Goal: Communication & Community: Participate in discussion

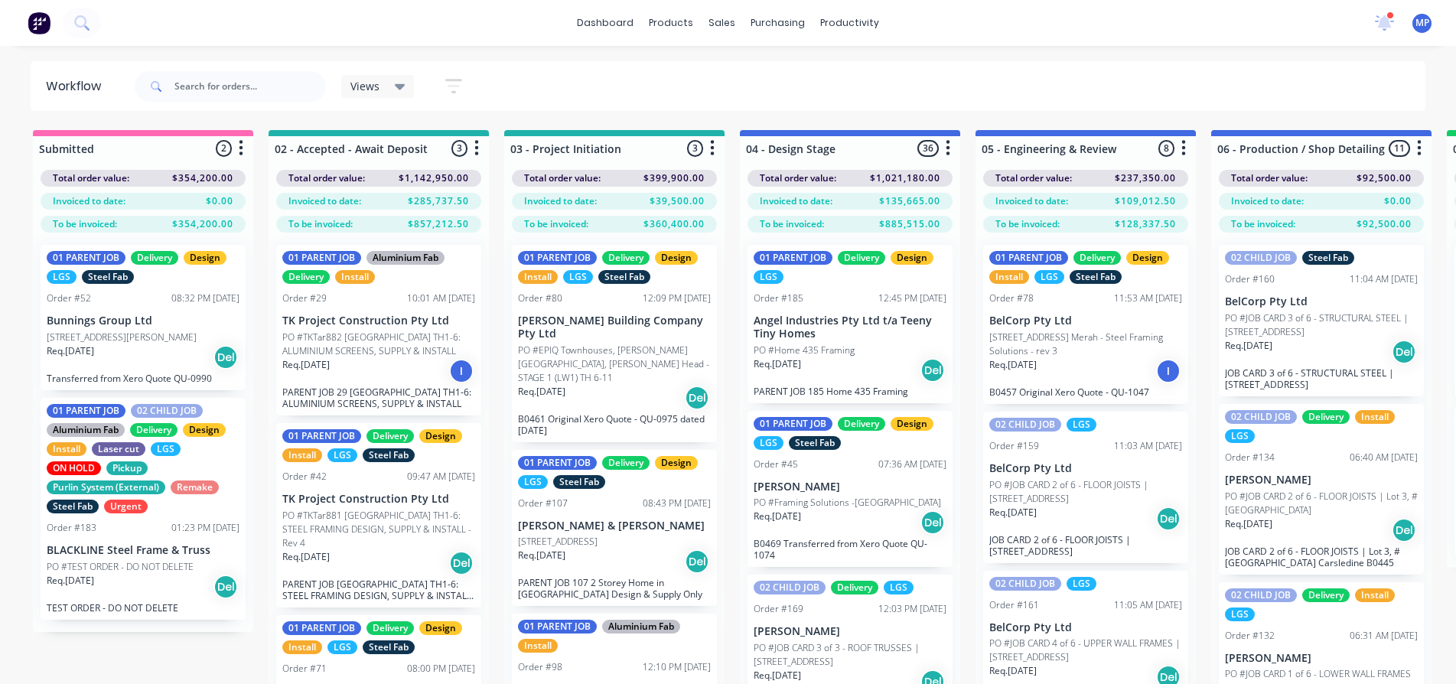
click at [397, 83] on icon at bounding box center [400, 86] width 11 height 17
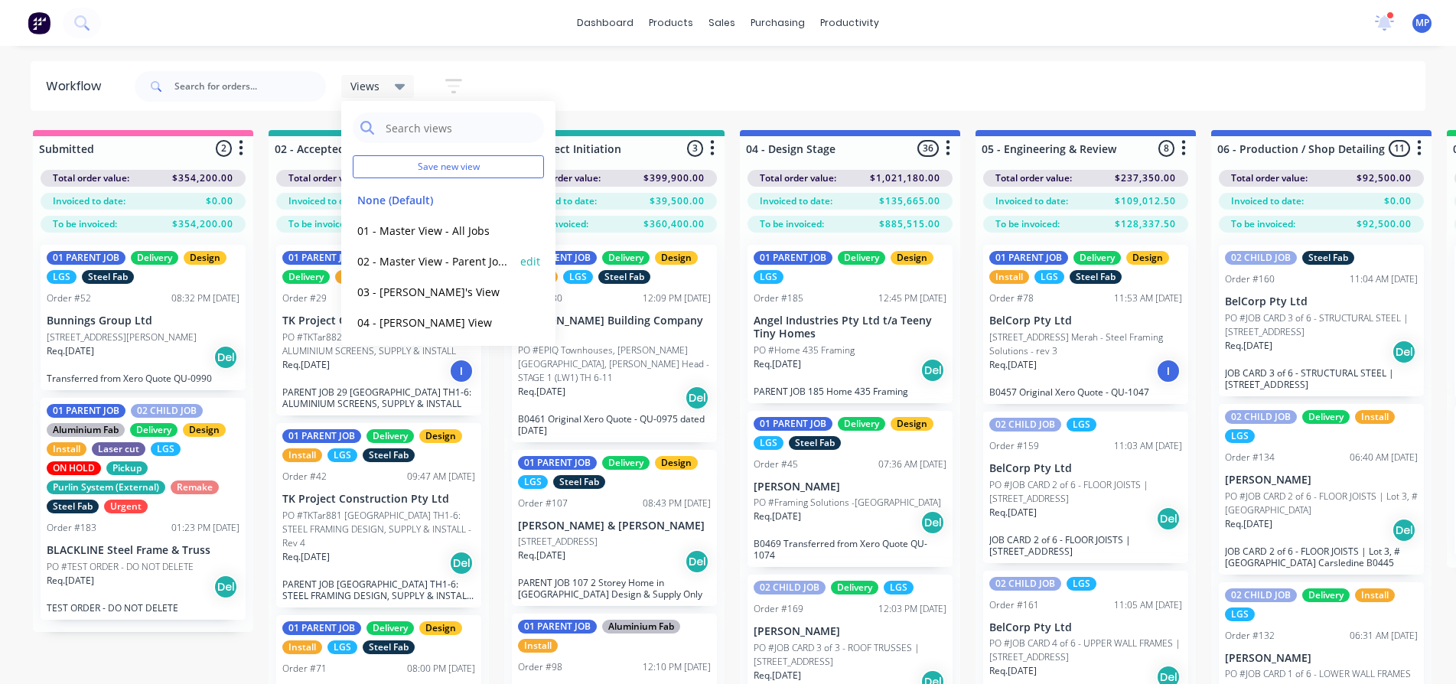
click at [402, 261] on button "02 - Master View - Parent Jobs Only" at bounding box center [434, 261] width 163 height 18
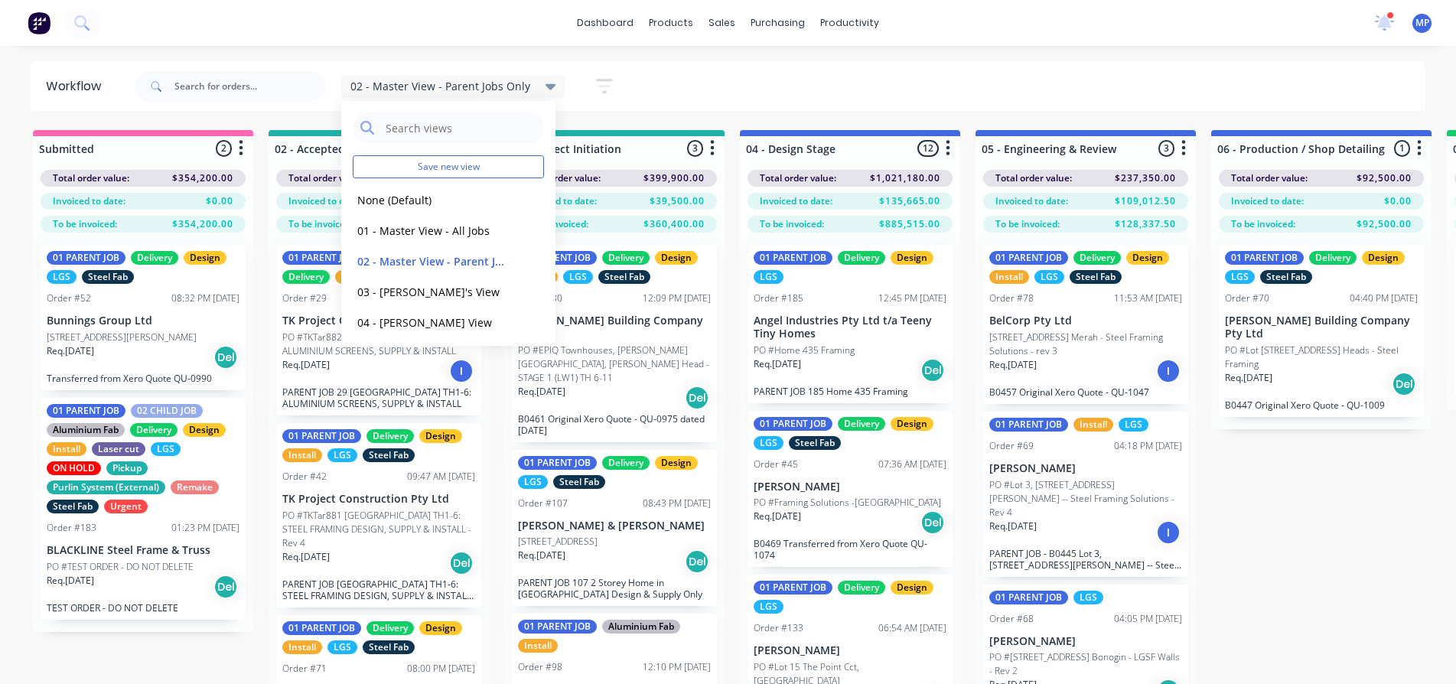
click at [697, 76] on div "02 - Master View - Parent Jobs Only Save new view None (Default) edit 01 - Mast…" at bounding box center [779, 87] width 1295 height 46
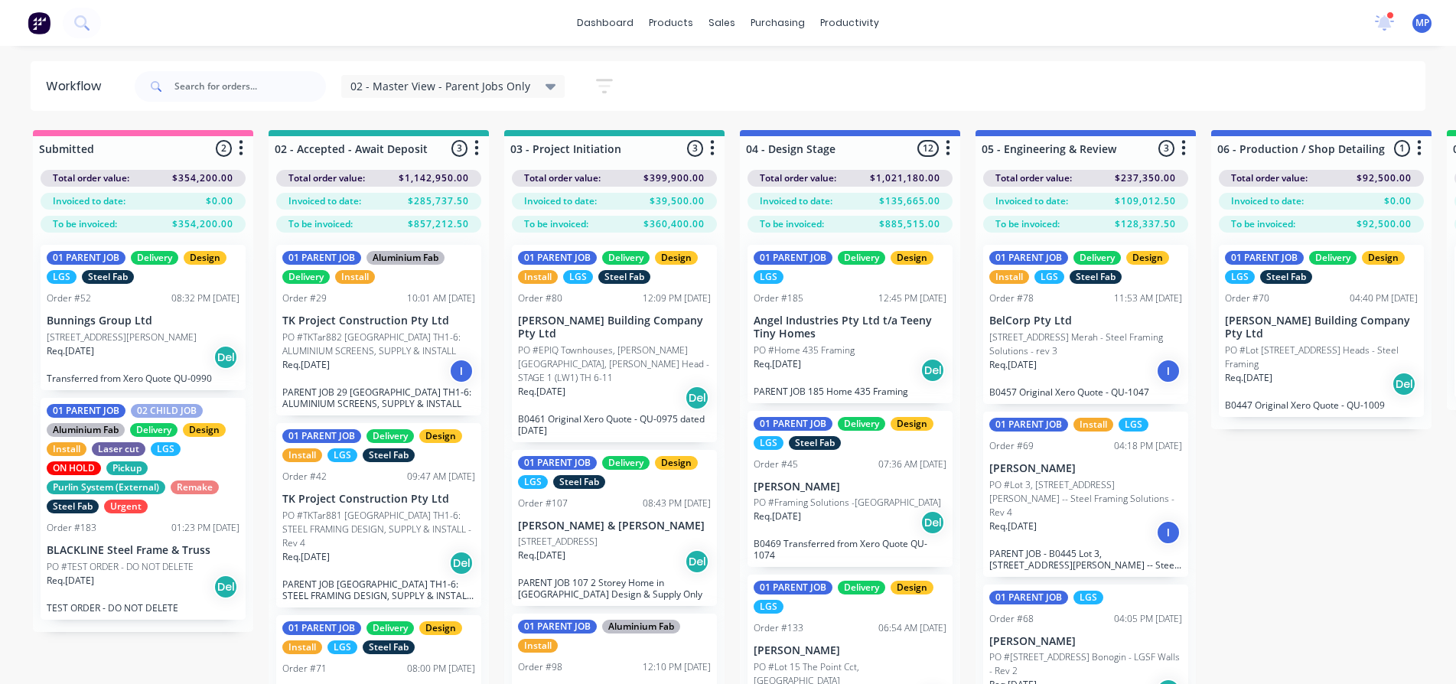
scroll to position [62, 0]
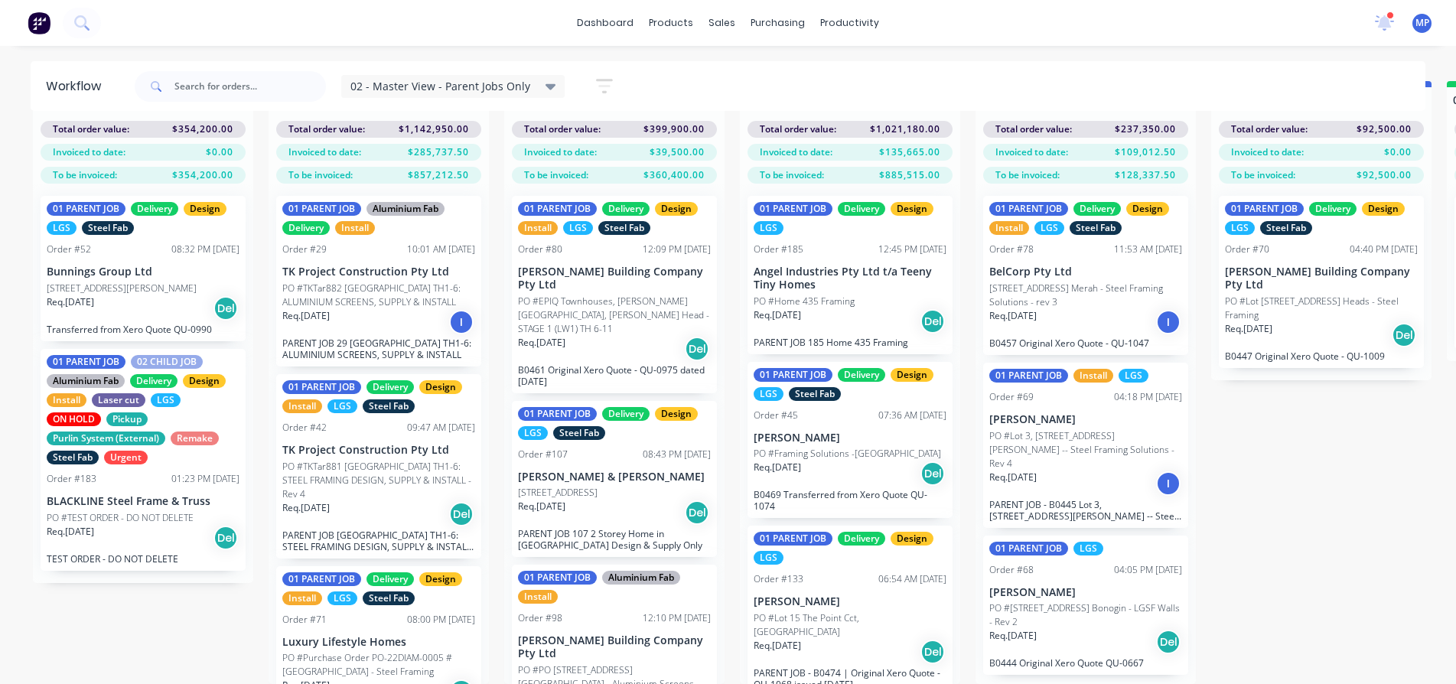
click at [852, 461] on div "Req. 01/08/25 Del" at bounding box center [850, 474] width 193 height 26
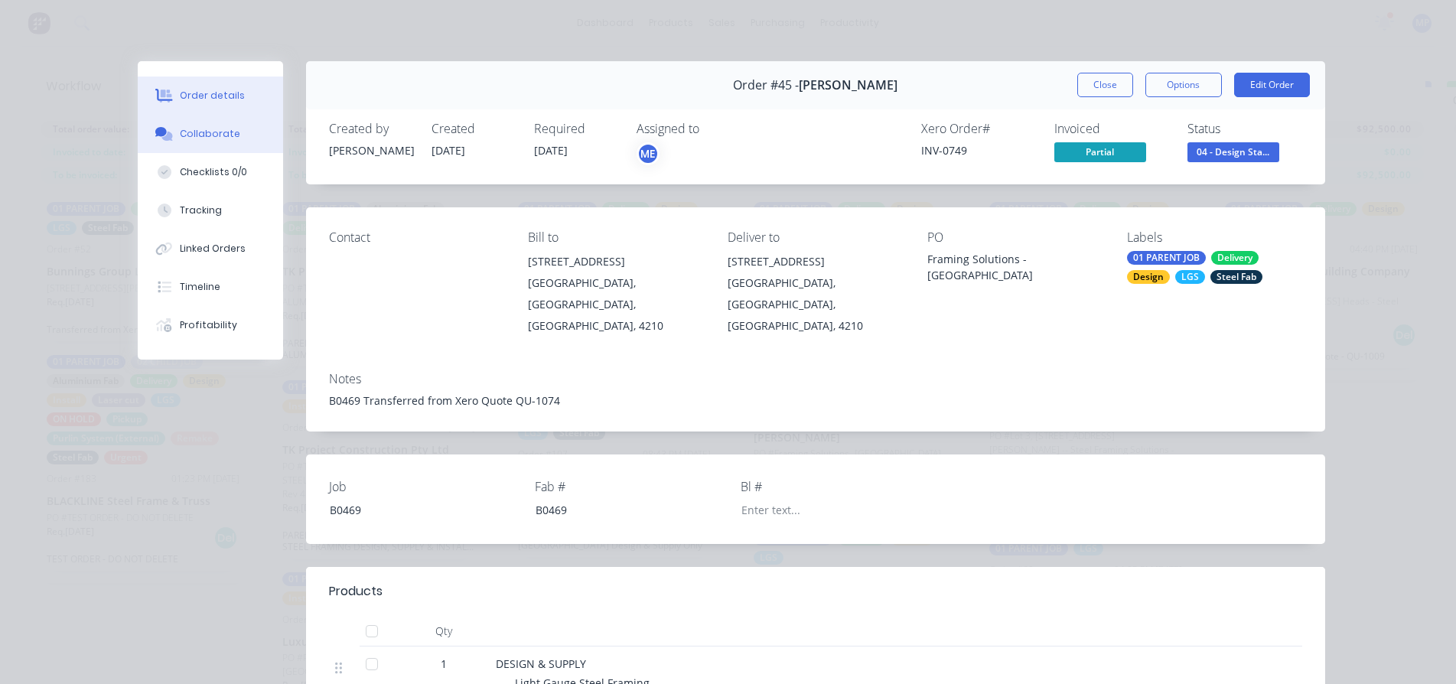
click at [194, 134] on div "Collaborate" at bounding box center [210, 134] width 60 height 14
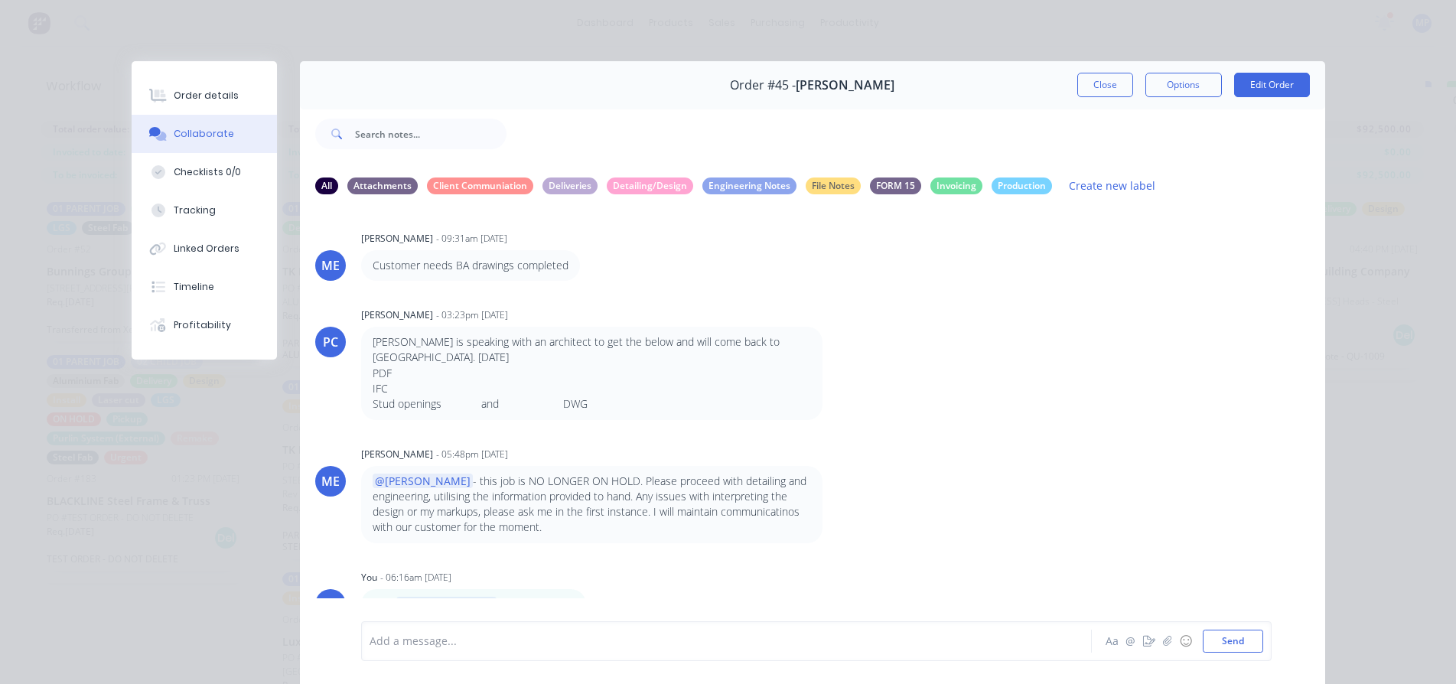
scroll to position [0, 0]
click at [1083, 77] on button "Close" at bounding box center [1105, 85] width 56 height 24
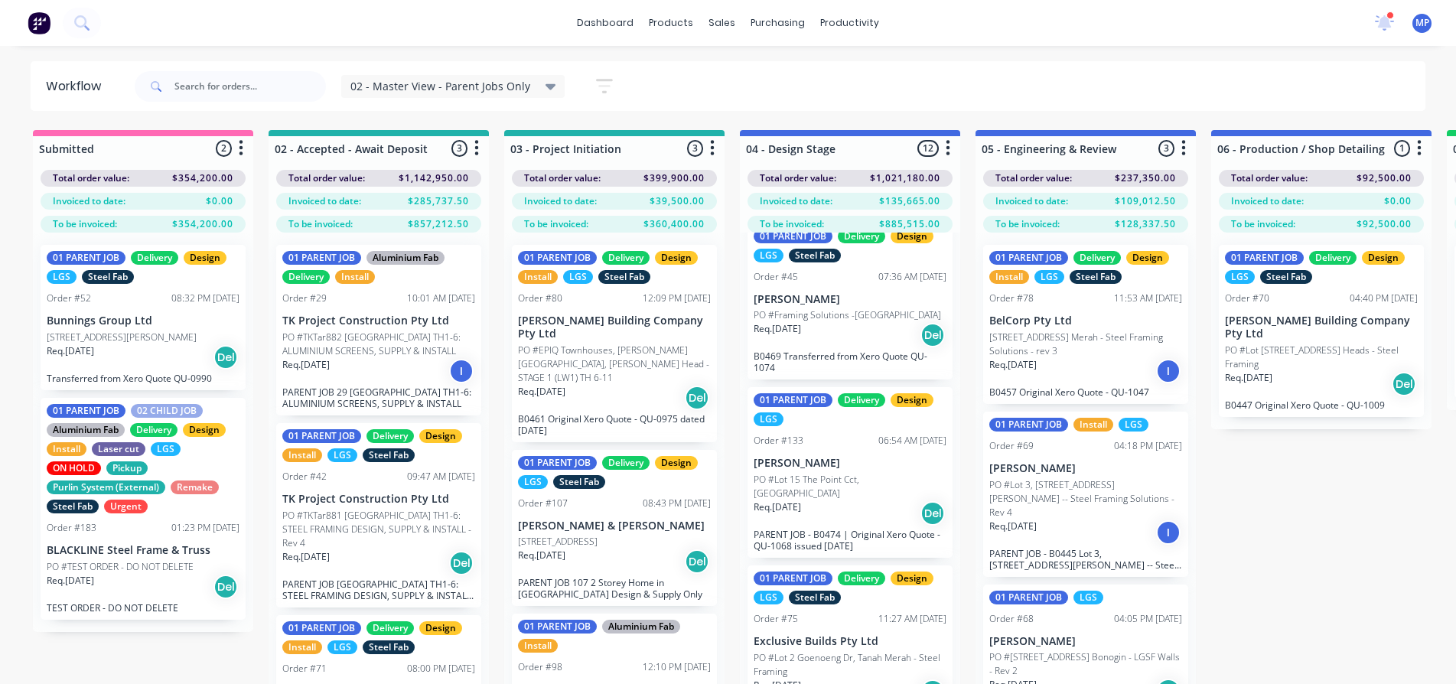
scroll to position [230, 0]
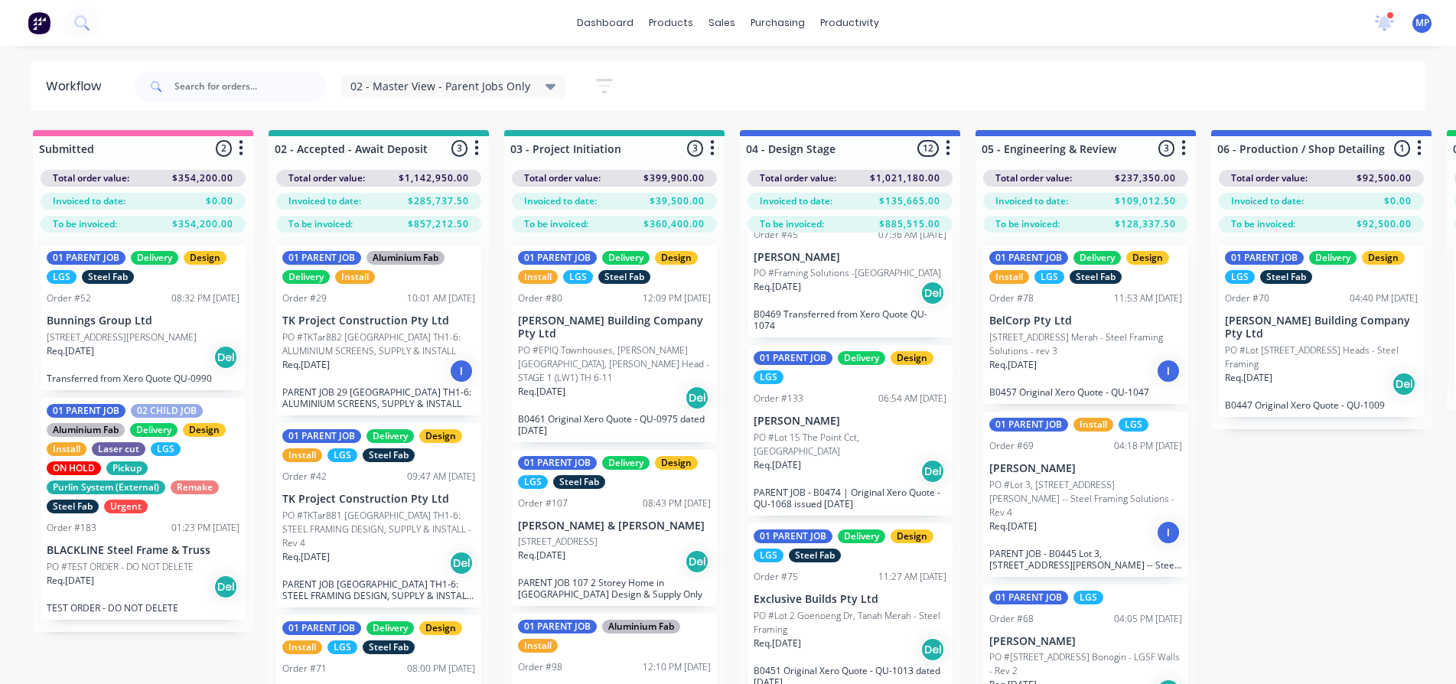
click at [792, 436] on p "PO #Lot 15 The Point Cct, [GEOGRAPHIC_DATA]" at bounding box center [850, 445] width 193 height 28
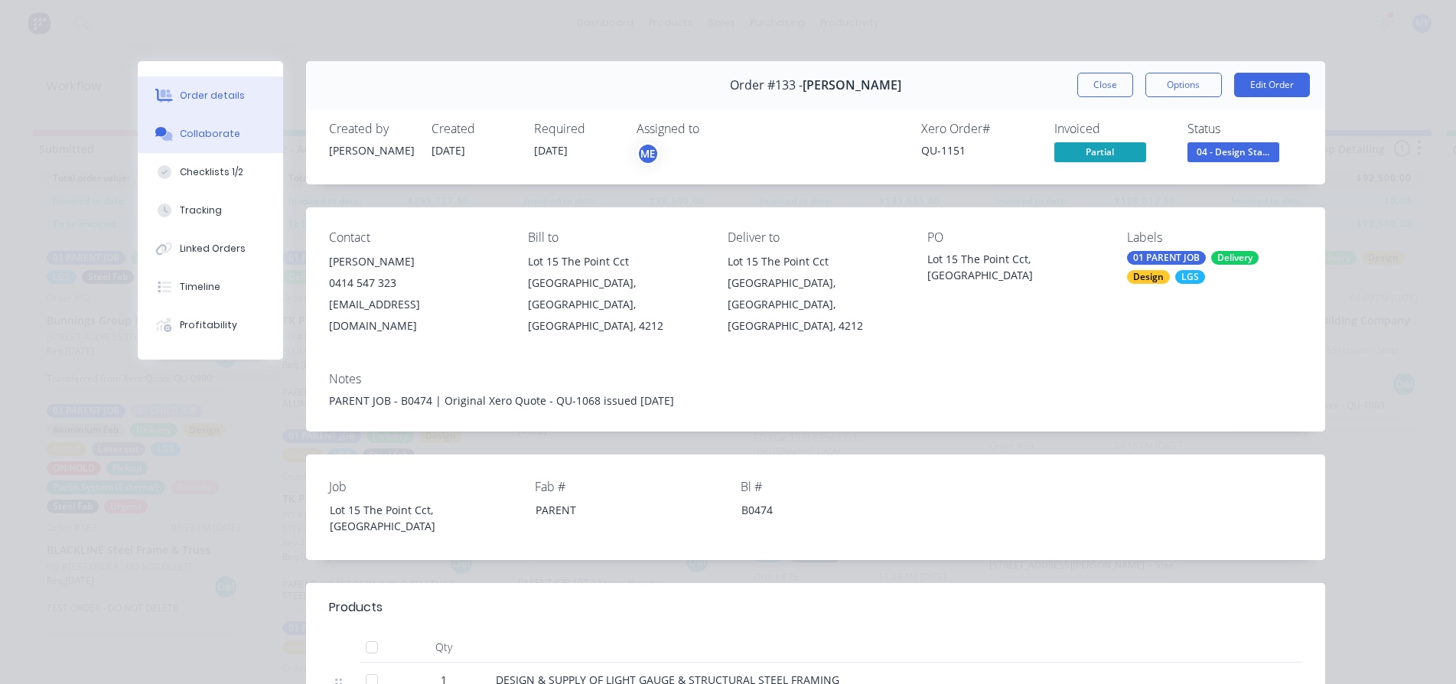
click at [211, 127] on div "Collaborate" at bounding box center [210, 134] width 60 height 14
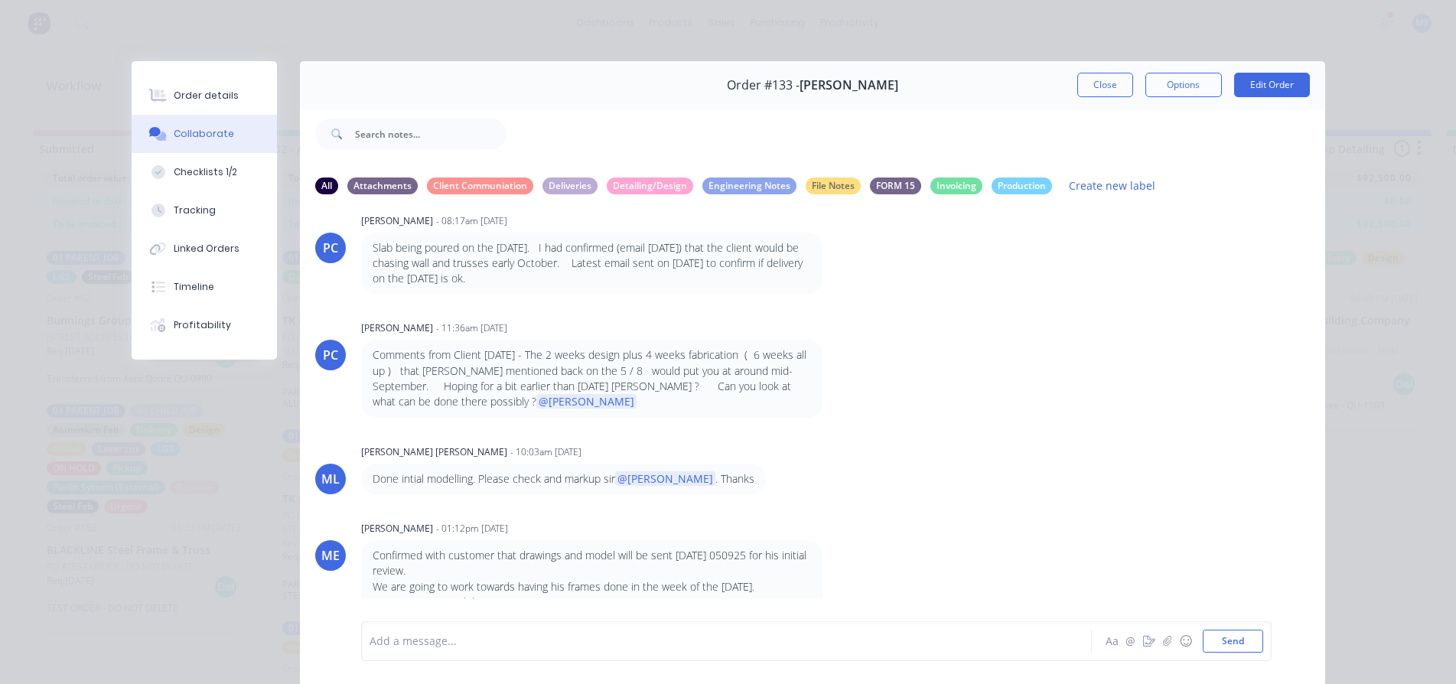
scroll to position [21, 0]
click at [525, 637] on div at bounding box center [704, 641] width 669 height 16
drag, startPoint x: 1229, startPoint y: 641, endPoint x: 861, endPoint y: 657, distance: 368.4
click at [907, 656] on div "@Michael @Micah Liezel Discussion with Brad all the updates - expected review o…" at bounding box center [816, 636] width 910 height 49
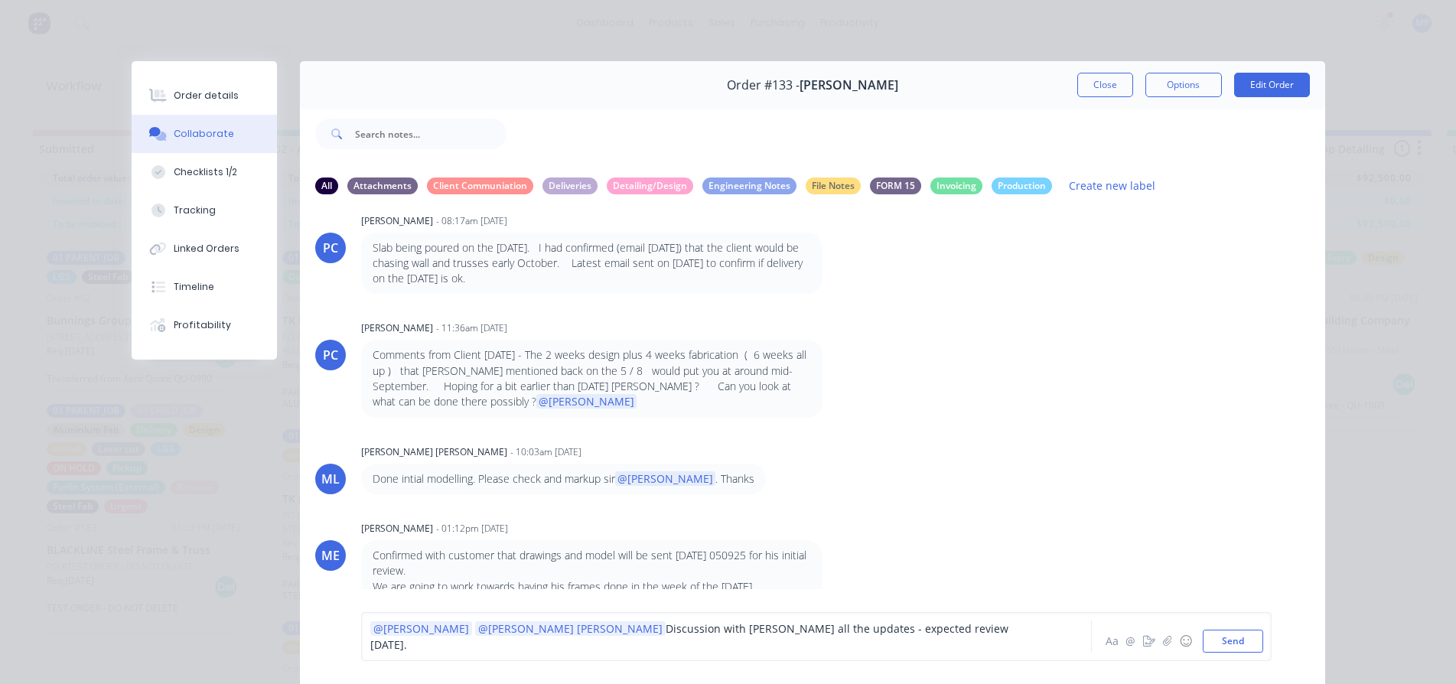
click at [847, 640] on span "Discussion with Brad all the updates - expected review on Wednesday." at bounding box center [690, 636] width 641 height 31
click at [1244, 637] on button "Send" at bounding box center [1233, 641] width 60 height 23
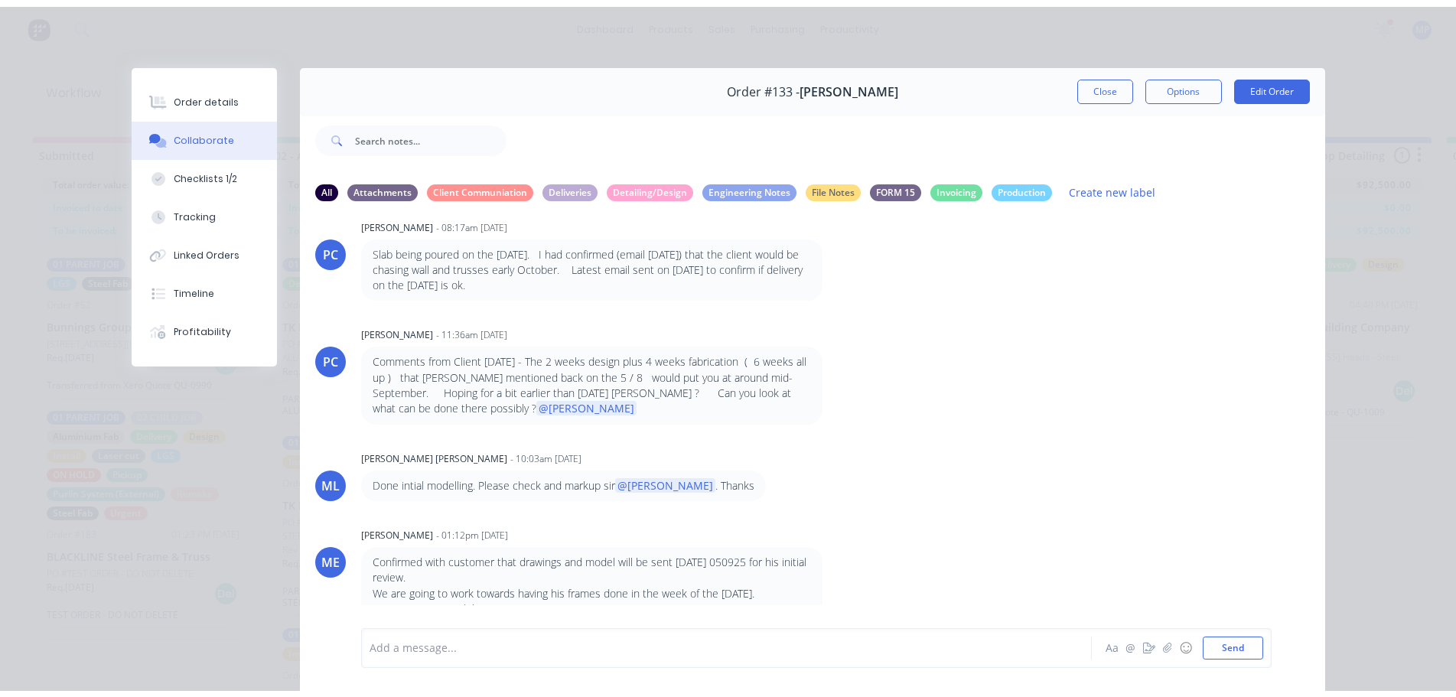
scroll to position [21, 0]
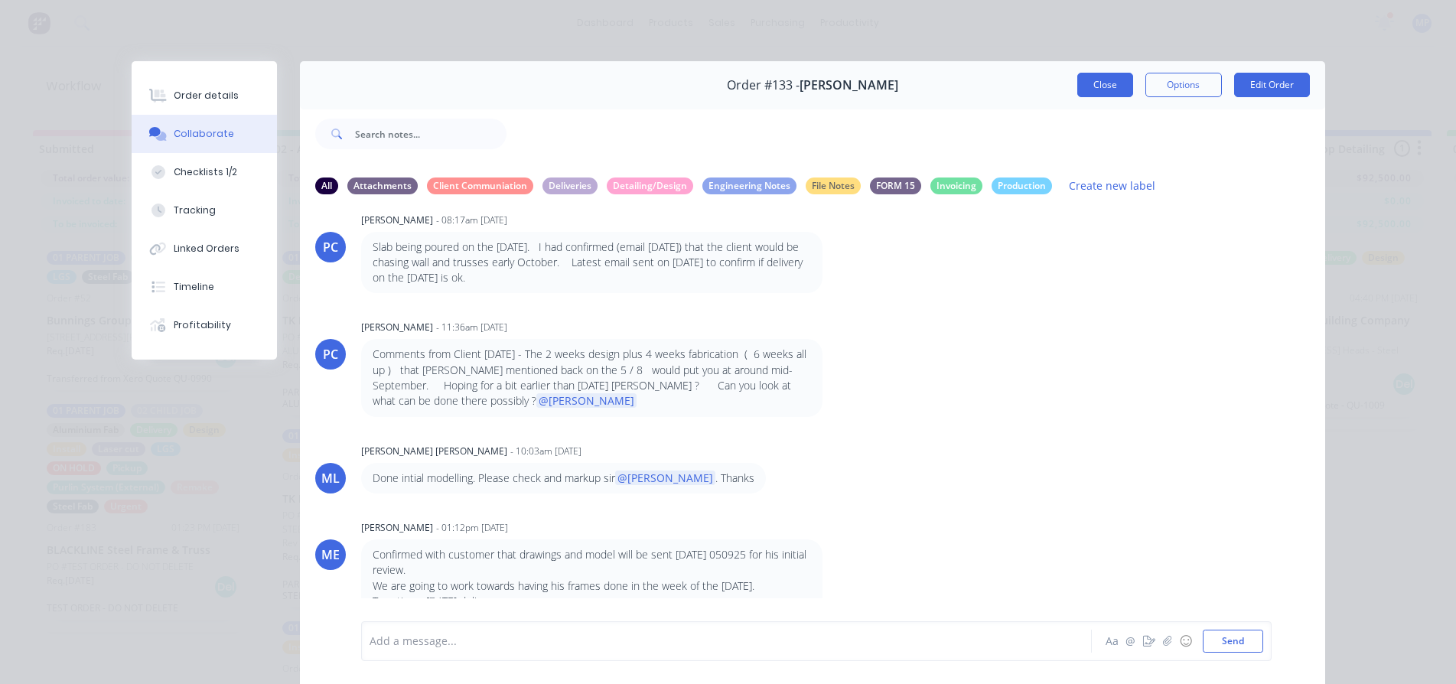
click at [1102, 85] on button "Close" at bounding box center [1105, 85] width 56 height 24
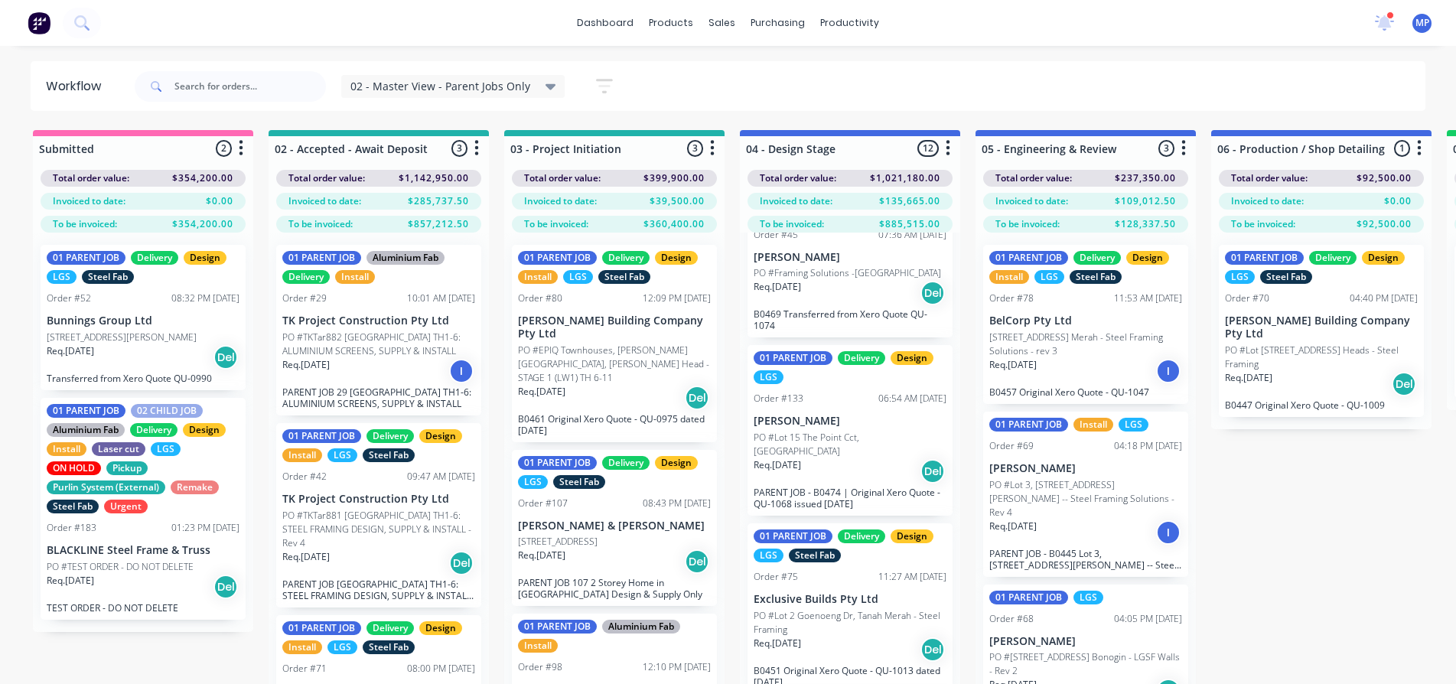
click at [1069, 96] on div "02 - Master View - Parent Jobs Only Save new view None (Default) edit 01 - Mast…" at bounding box center [779, 87] width 1295 height 46
click at [1197, 79] on div "02 - Master View - Parent Jobs Only Save new view None (Default) edit 01 - Mast…" at bounding box center [779, 87] width 1295 height 46
click at [1379, 21] on icon at bounding box center [1384, 23] width 21 height 18
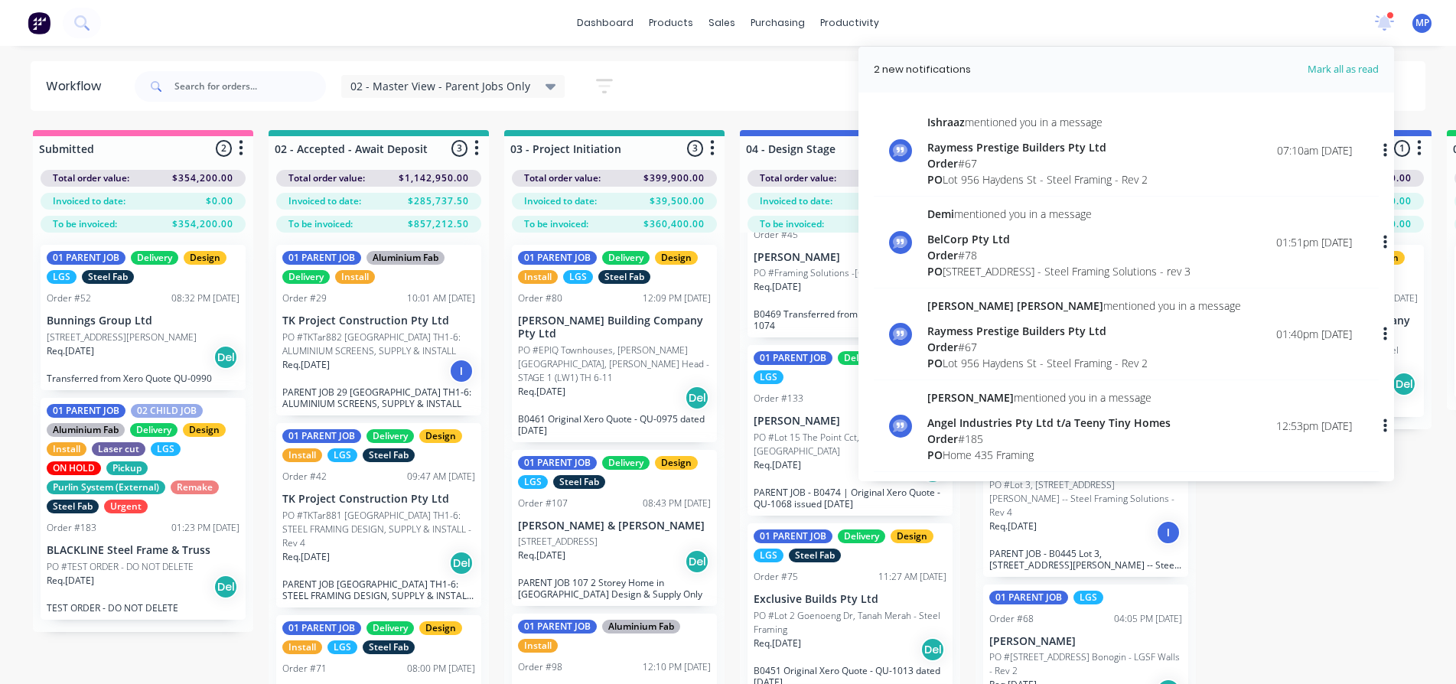
click at [954, 163] on span "Order" at bounding box center [942, 163] width 31 height 15
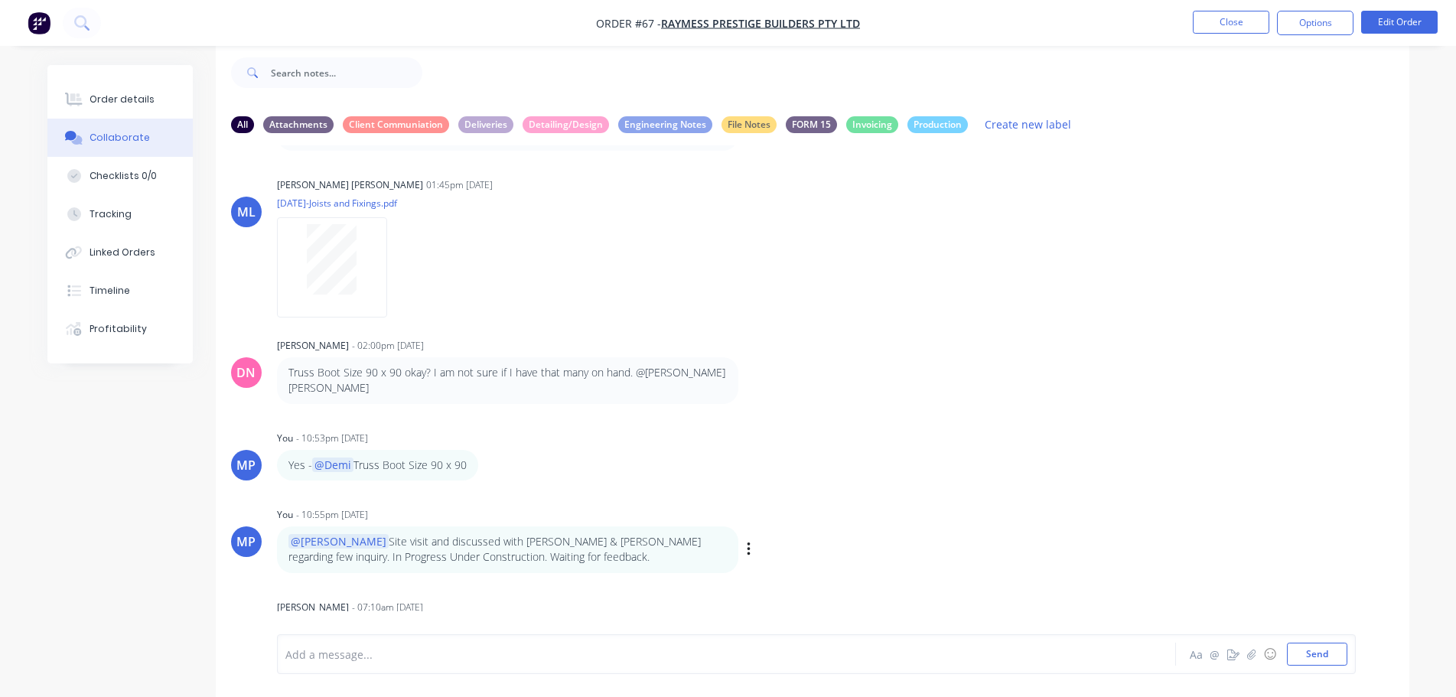
scroll to position [5703, 0]
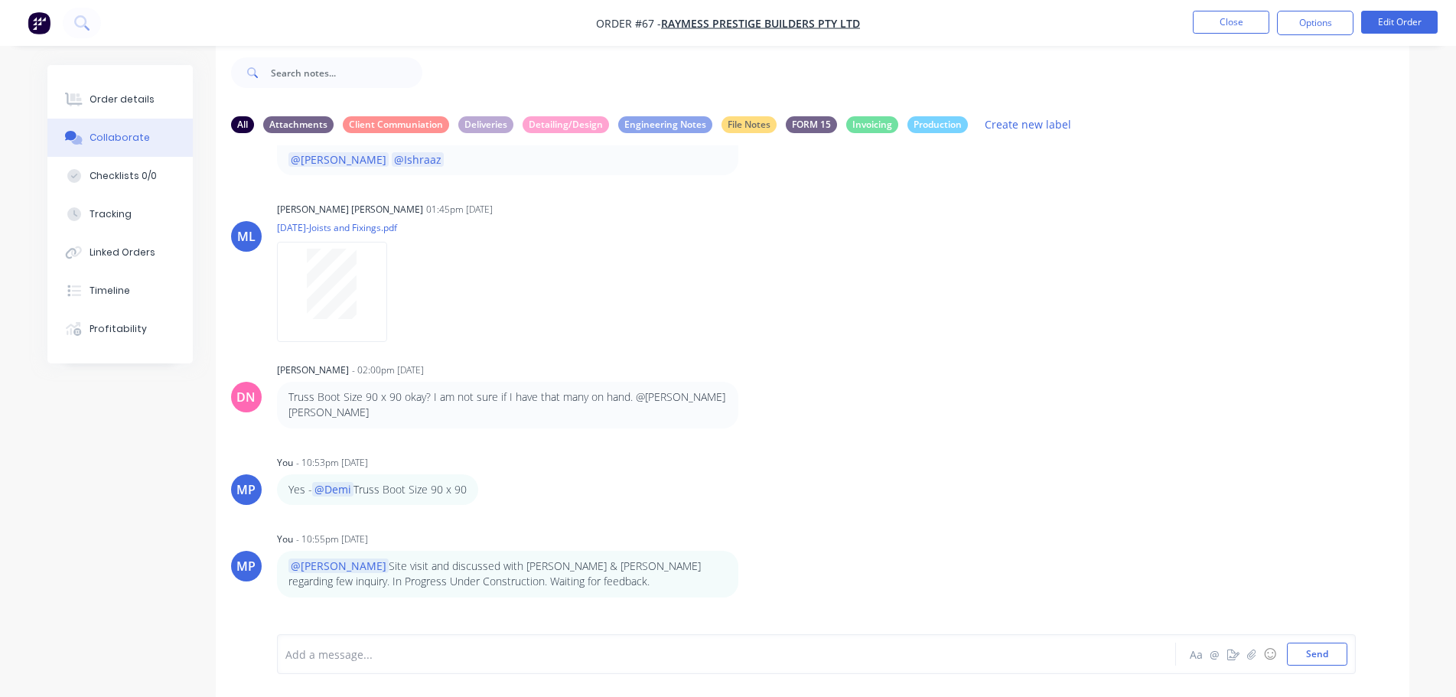
click at [526, 637] on div "Add a message... Aa @ ☺ Send" at bounding box center [816, 654] width 1079 height 40
click at [448, 660] on div at bounding box center [684, 654] width 796 height 16
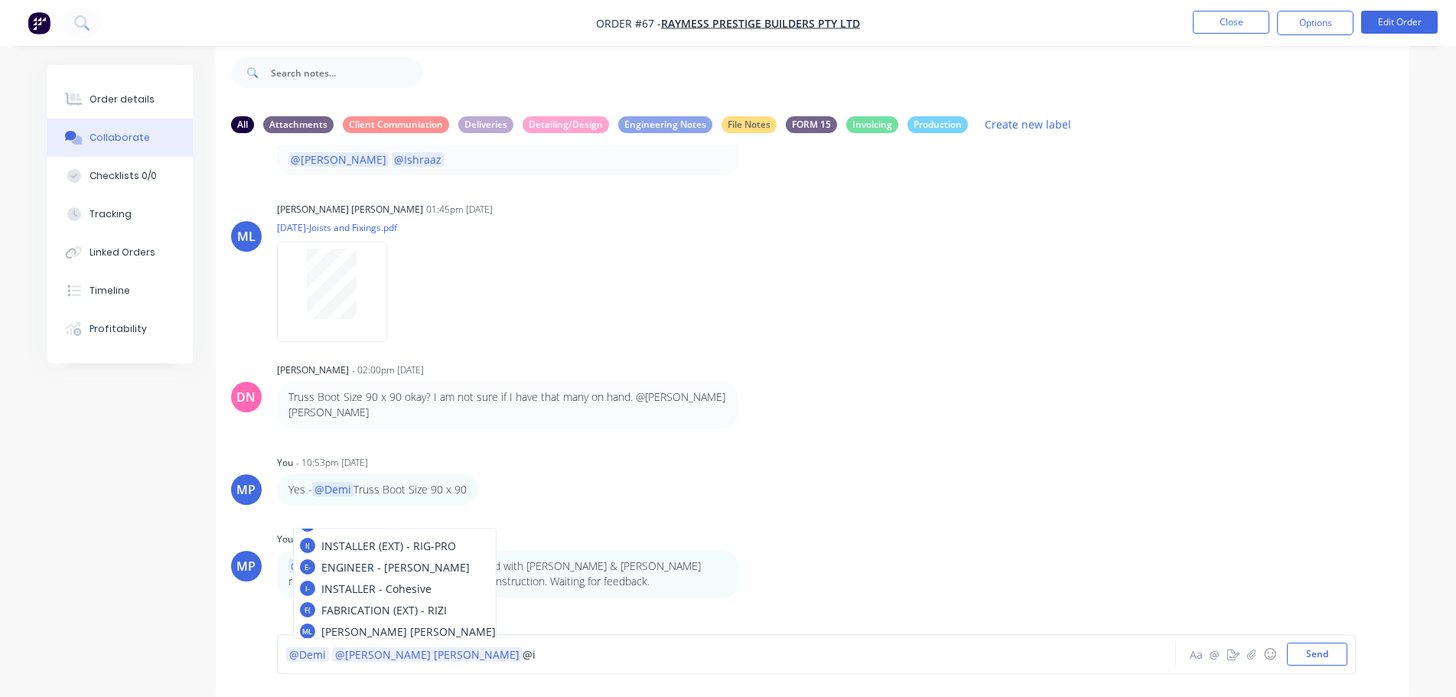
scroll to position [105, 0]
click at [852, 545] on div "AH Andrew Hadden - 08:53pm 04/08/25 test MP You - 03:04pm 06/08/25 I need to re…" at bounding box center [813, 378] width 1194 height 466
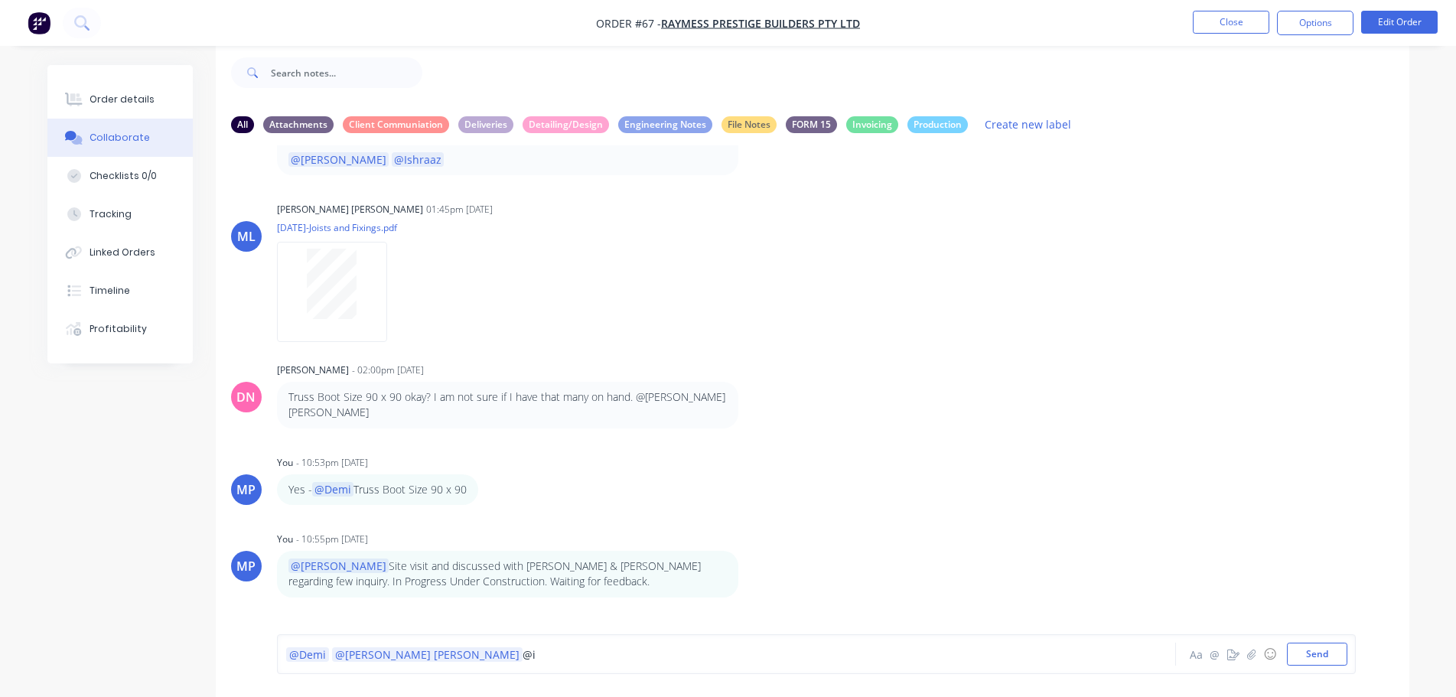
click at [428, 651] on div "@Demi @Micah Liezel @i" at bounding box center [684, 654] width 796 height 16
click at [614, 655] on span "Thank you. Demi organised and builders has been informed." at bounding box center [765, 654] width 372 height 15
click at [592, 655] on span "Thank you. Demi organised and builders has been informed." at bounding box center [765, 654] width 372 height 15
click at [583, 655] on span "Thank you. Demi organised and builders has been informed." at bounding box center [765, 654] width 372 height 15
click at [579, 653] on span "Thank you. Demi organised and builders has been informed." at bounding box center [765, 654] width 372 height 15
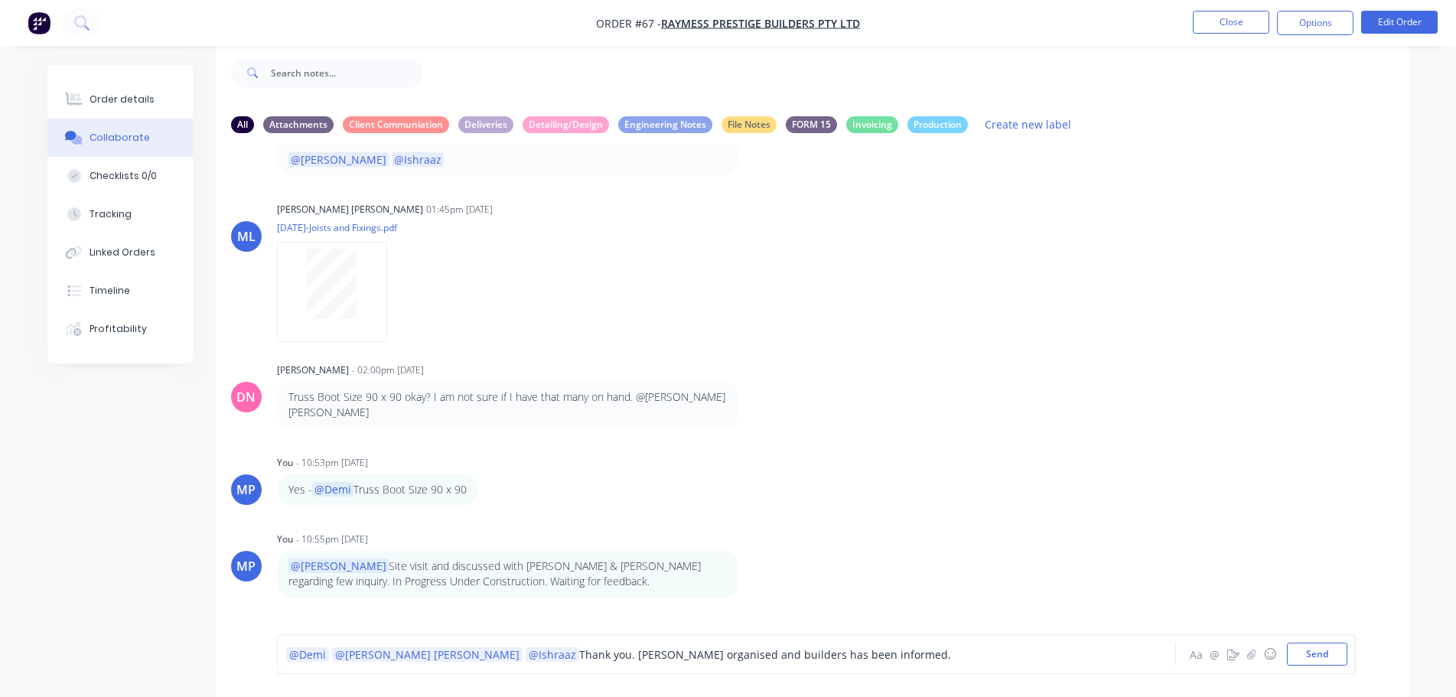
click at [579, 654] on span "Thank you. Demi organised and builders has been informed." at bounding box center [765, 654] width 372 height 15
drag, startPoint x: 552, startPoint y: 654, endPoint x: 786, endPoint y: 656, distance: 233.4
click at [786, 656] on div "@Demi @Micah Liezel @Ishraaz Thank you. Demi organised and builders has been in…" at bounding box center [684, 654] width 796 height 16
click at [645, 656] on span "Thank you. Demi already organised and dicussed with the builder." at bounding box center [779, 654] width 401 height 15
click at [896, 646] on div "@Demi @Micah Liezel @Ishraaz Thank you. Demi already organised delivery and dic…" at bounding box center [684, 654] width 796 height 16
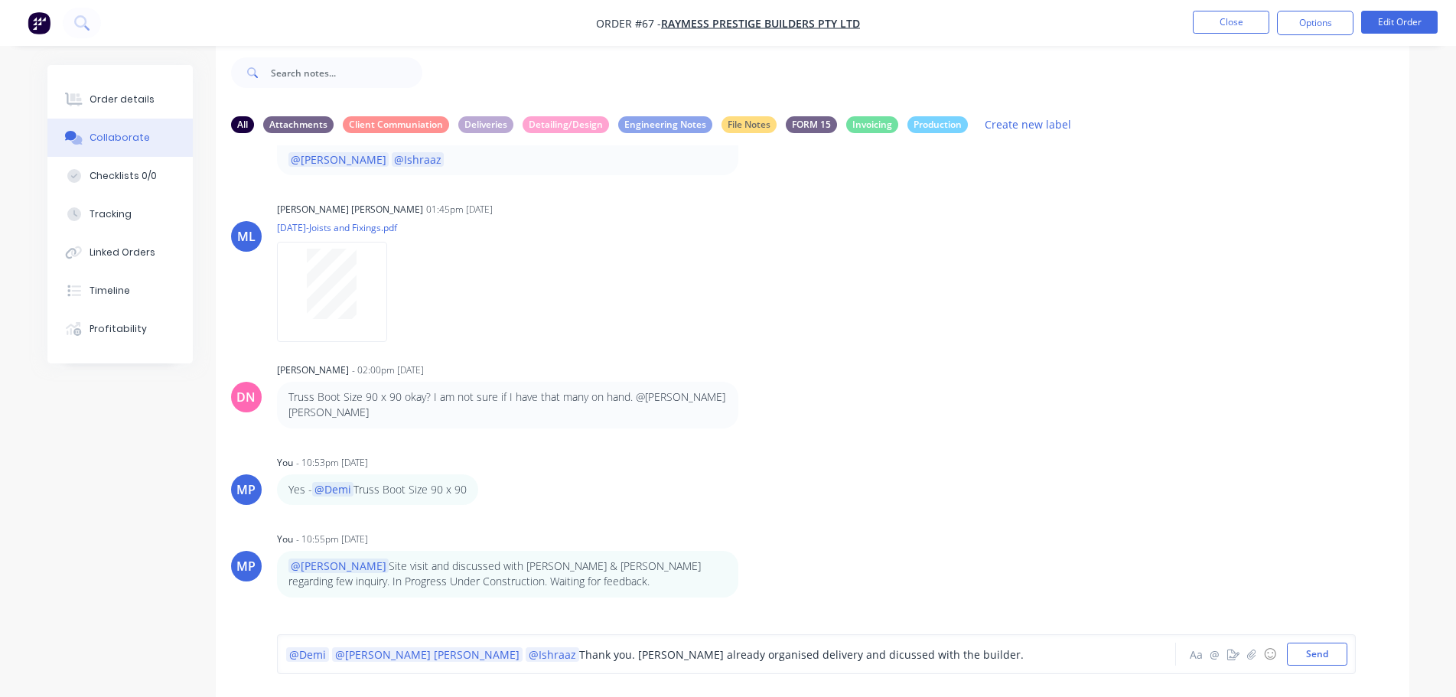
drag, startPoint x: 1305, startPoint y: 653, endPoint x: 482, endPoint y: 723, distance: 826.2
click at [482, 696] on html "Order #67 - Raymess Prestige Builders Pty Ltd Close Options Edit Order Order de…" at bounding box center [728, 337] width 1456 height 720
click at [579, 656] on span "Thank you. Demi already organised delivery and dicussed with the builder." at bounding box center [801, 654] width 445 height 15
click at [1334, 652] on button "Send" at bounding box center [1317, 654] width 60 height 23
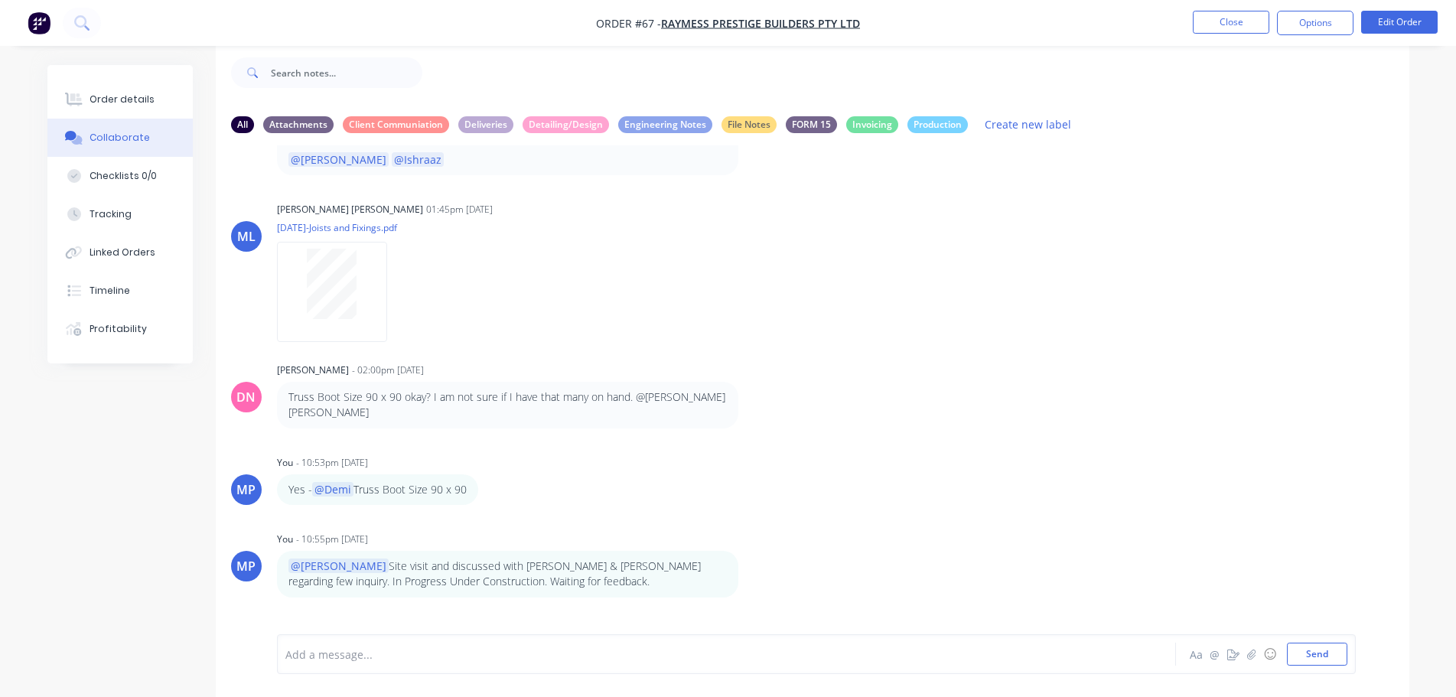
click at [1138, 292] on div "AH Andrew Hadden - 08:53pm 04/08/25 test MP You - 03:04pm 06/08/25 I need to re…" at bounding box center [813, 378] width 1194 height 466
click at [1218, 24] on button "Close" at bounding box center [1231, 22] width 77 height 23
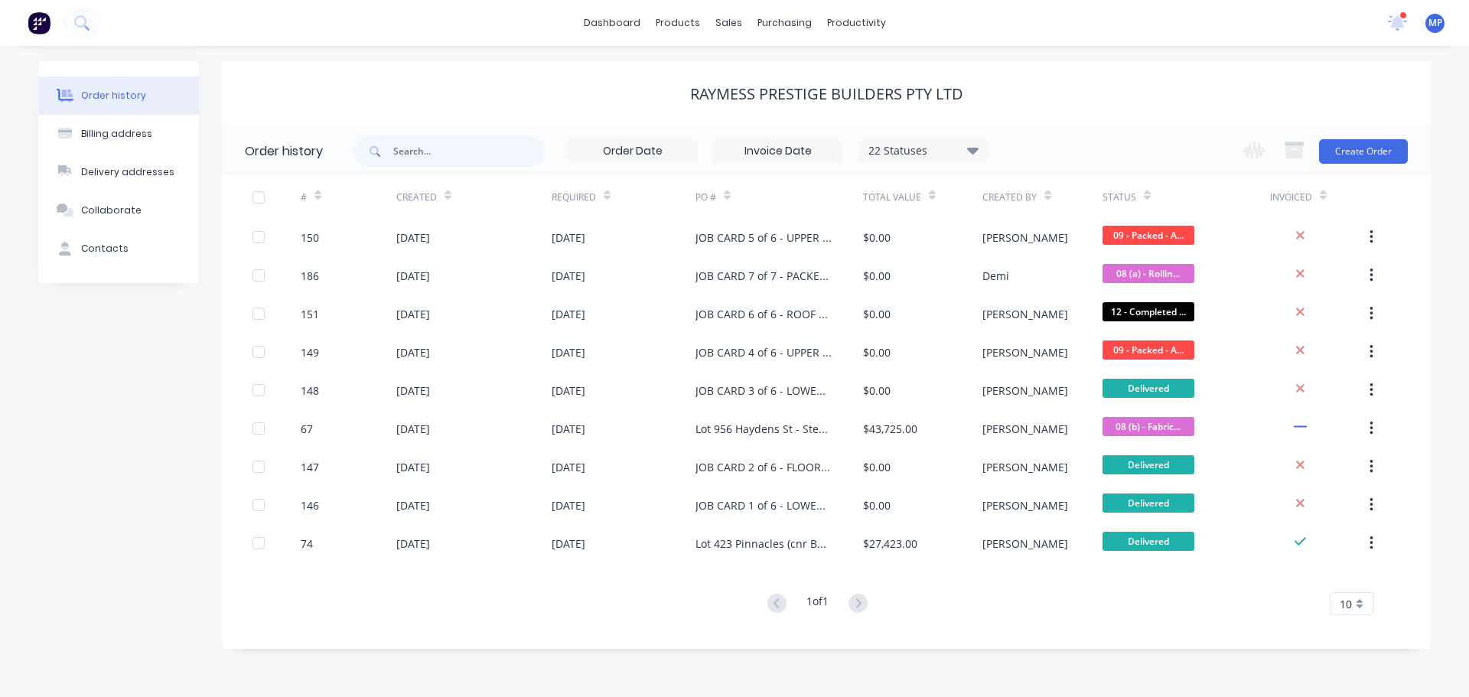
click at [1265, 86] on div "Raymess Prestige Builders Pty Ltd" at bounding box center [826, 94] width 1209 height 18
click at [1397, 24] on icon at bounding box center [1397, 22] width 15 height 14
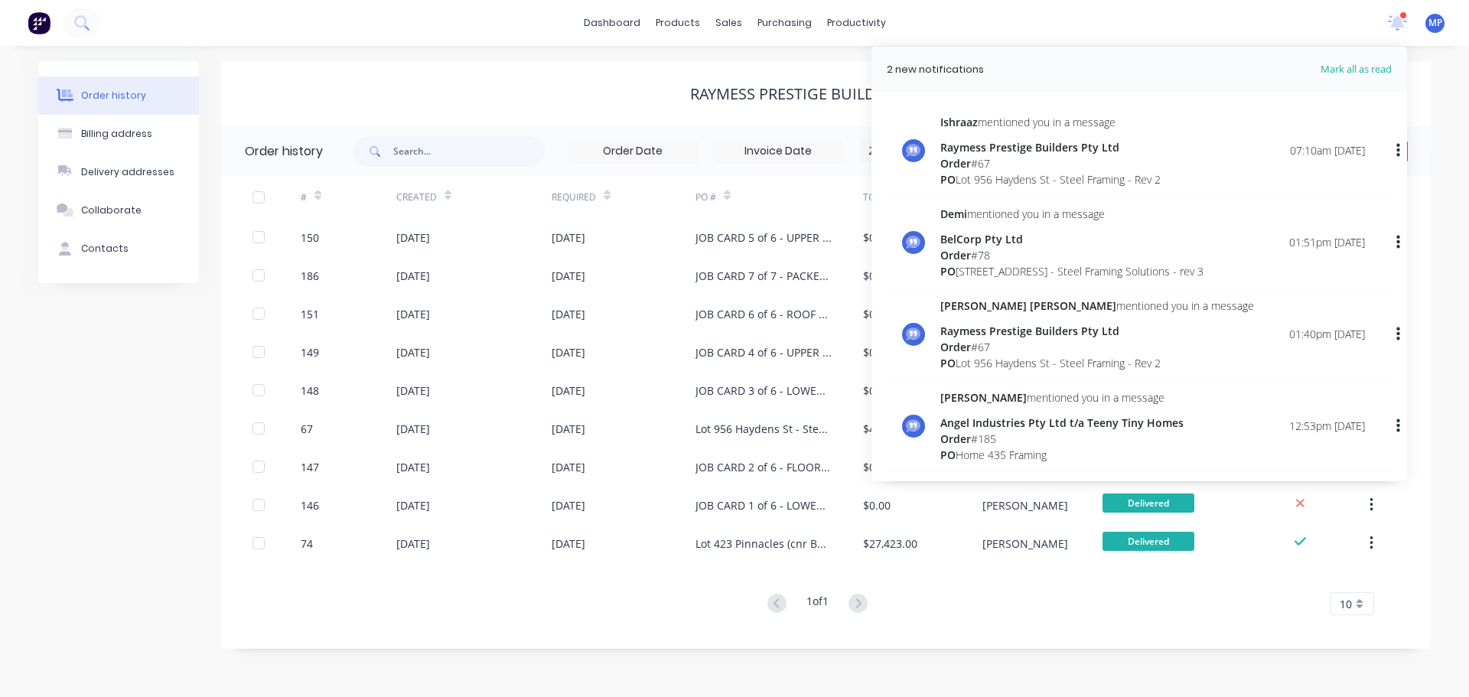
click at [997, 147] on div "Raymess Prestige Builders Pty Ltd" at bounding box center [1050, 147] width 220 height 16
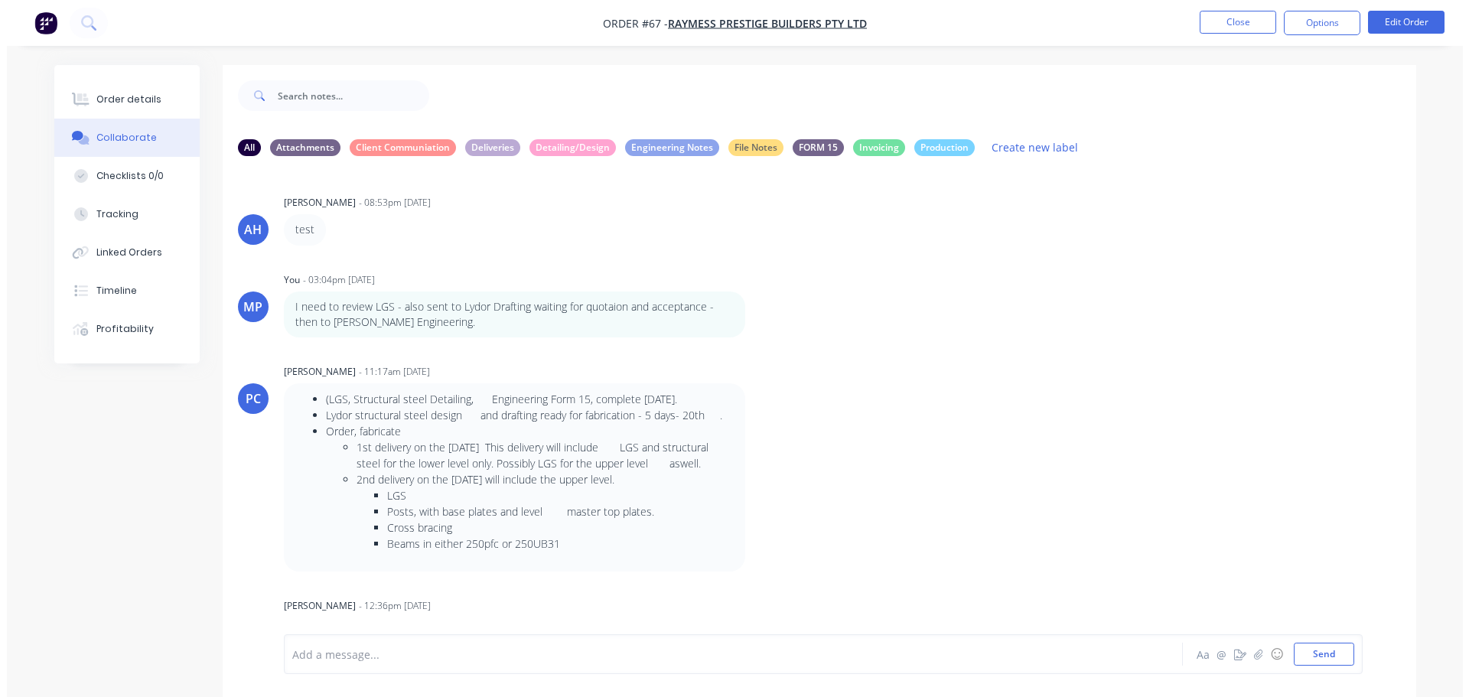
scroll to position [5795, 0]
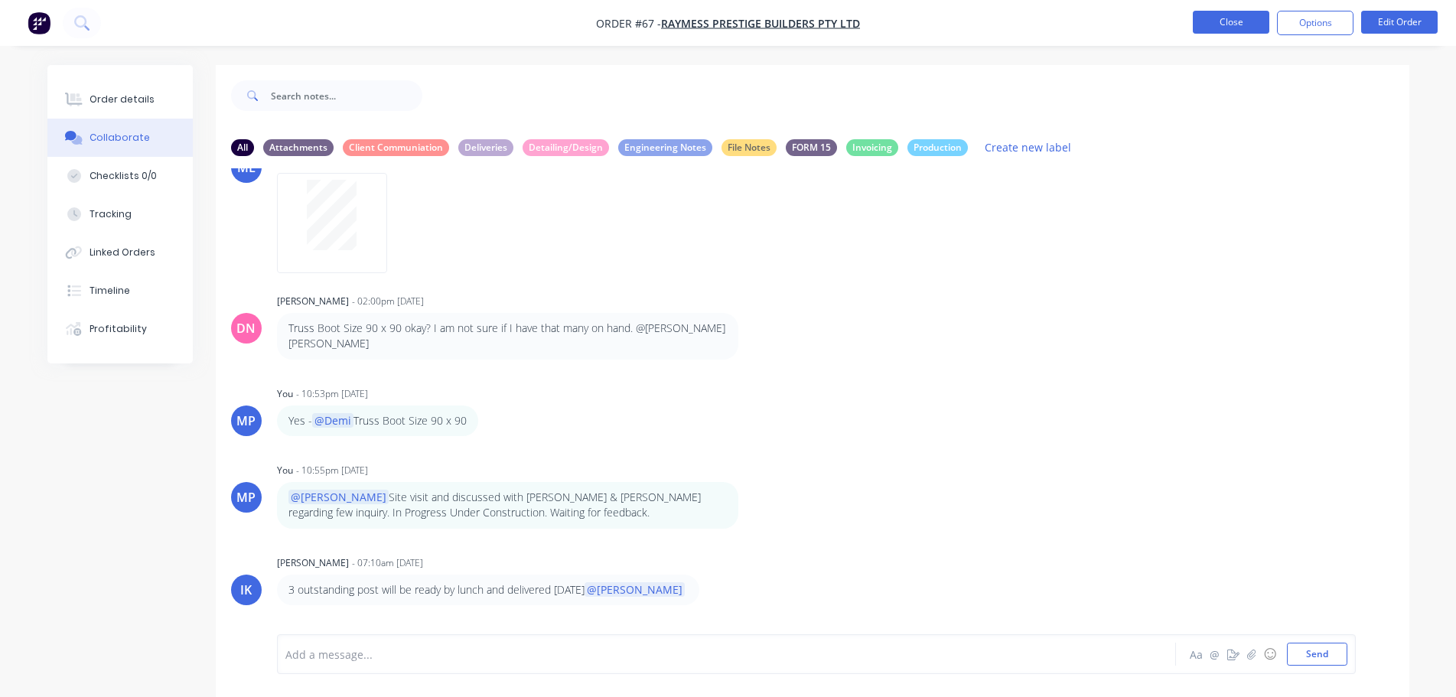
click at [1230, 21] on button "Close" at bounding box center [1231, 22] width 77 height 23
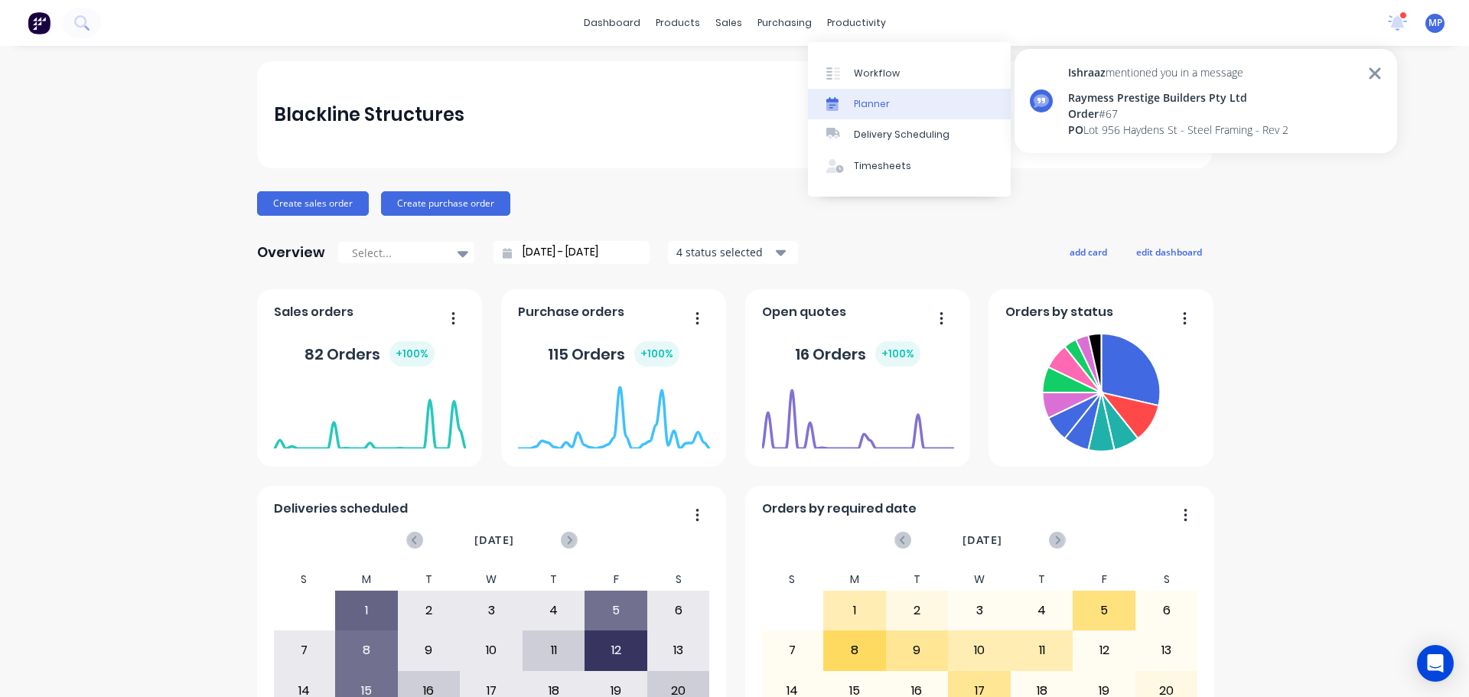
click at [864, 109] on div "Planner" at bounding box center [872, 104] width 36 height 14
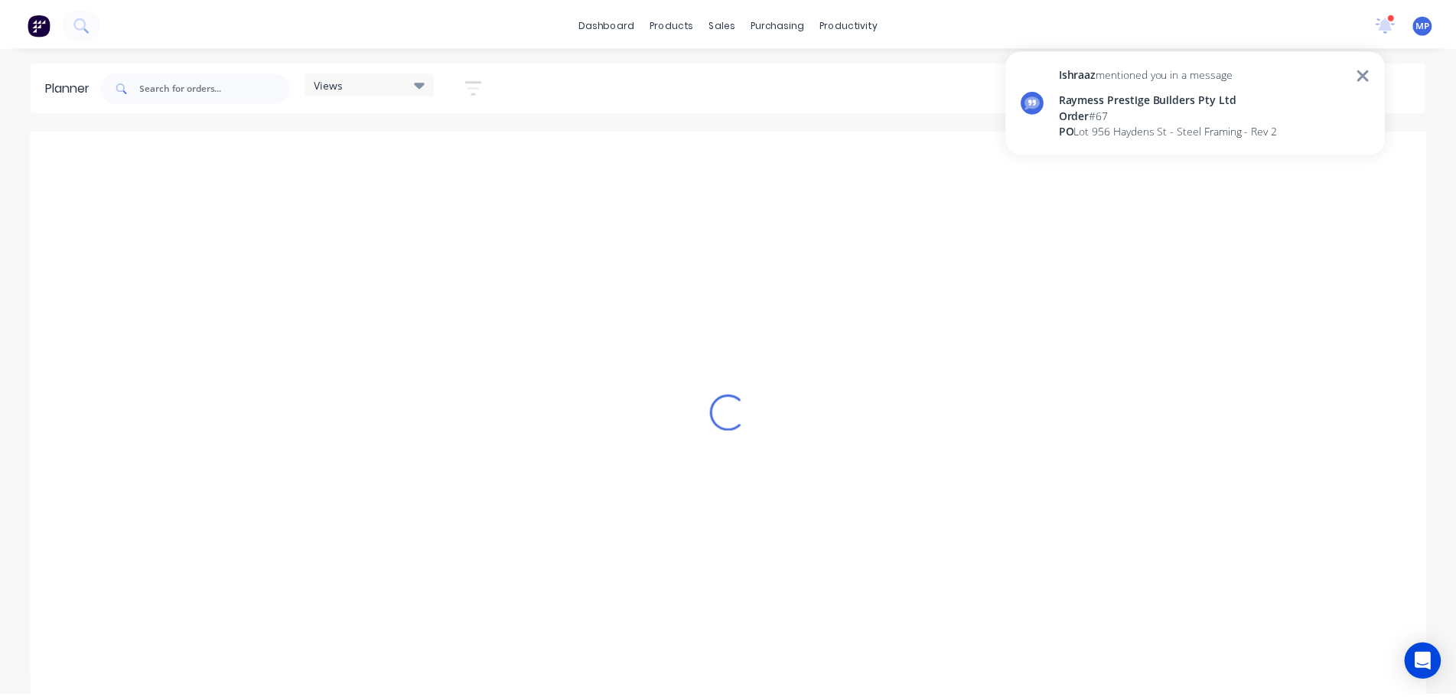
scroll to position [0, 1074]
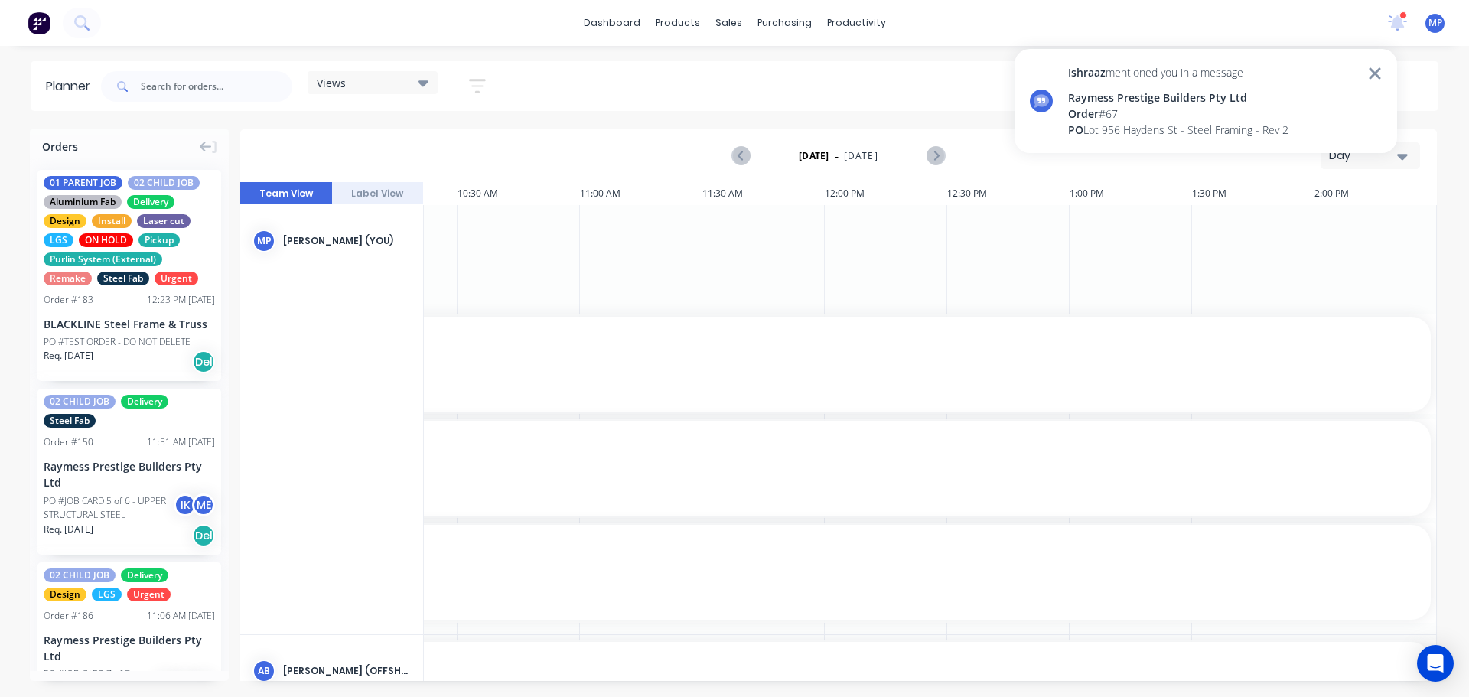
click at [1369, 72] on icon at bounding box center [1375, 73] width 14 height 18
click at [1399, 18] on icon at bounding box center [1397, 21] width 15 height 15
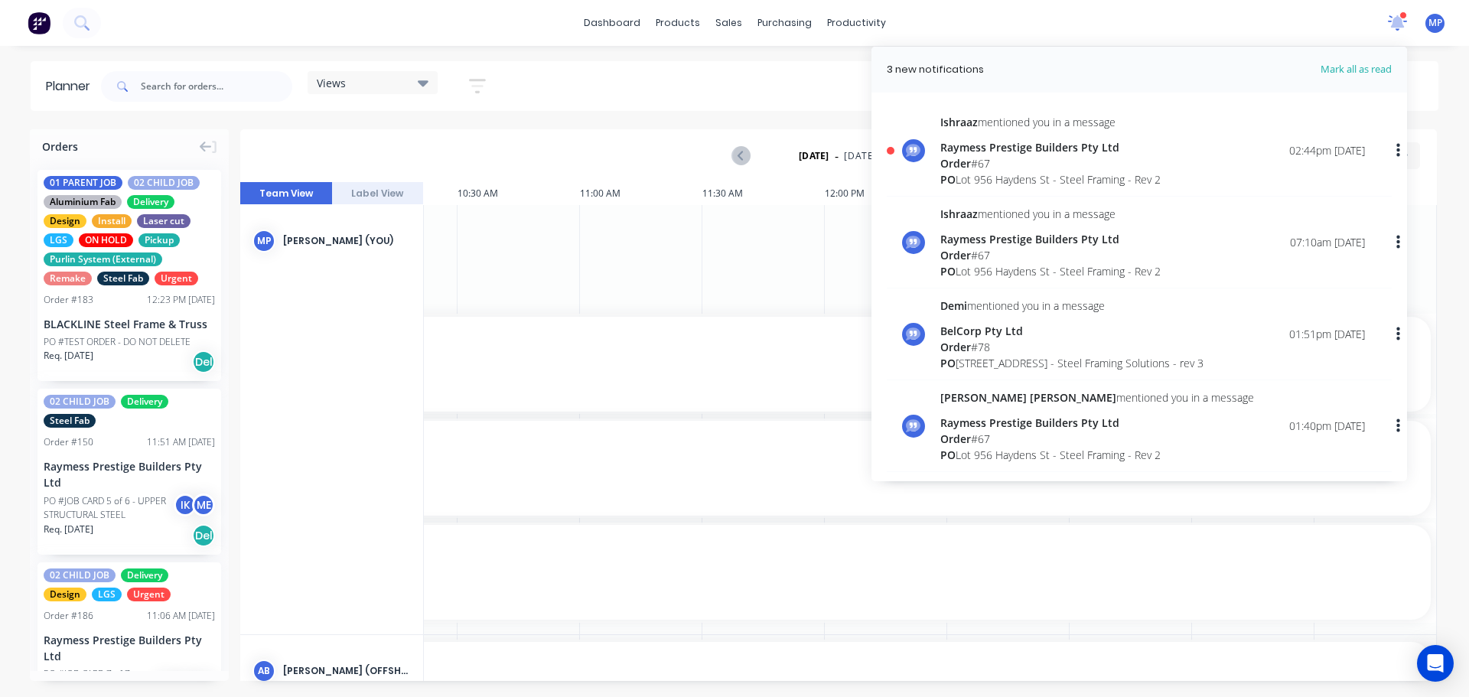
click at [1393, 19] on icon at bounding box center [1397, 22] width 19 height 15
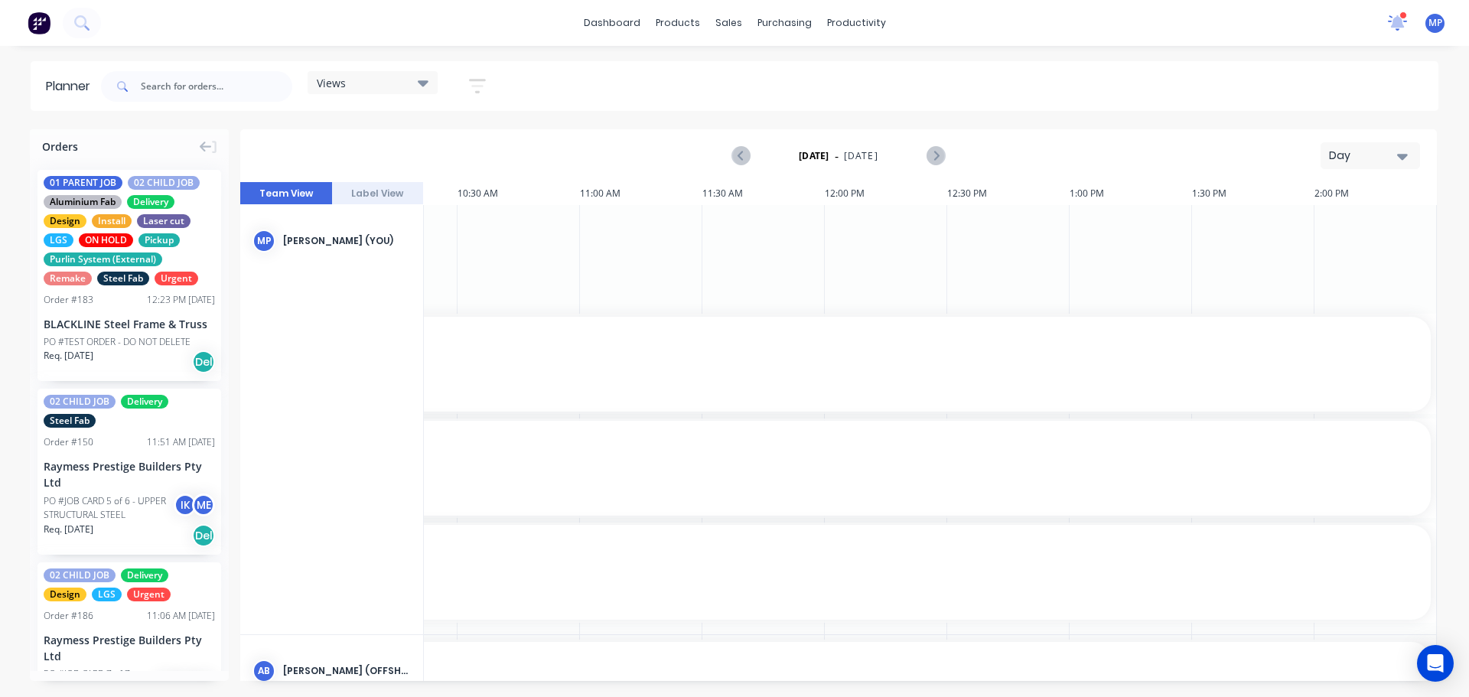
click at [1393, 19] on icon at bounding box center [1397, 22] width 15 height 14
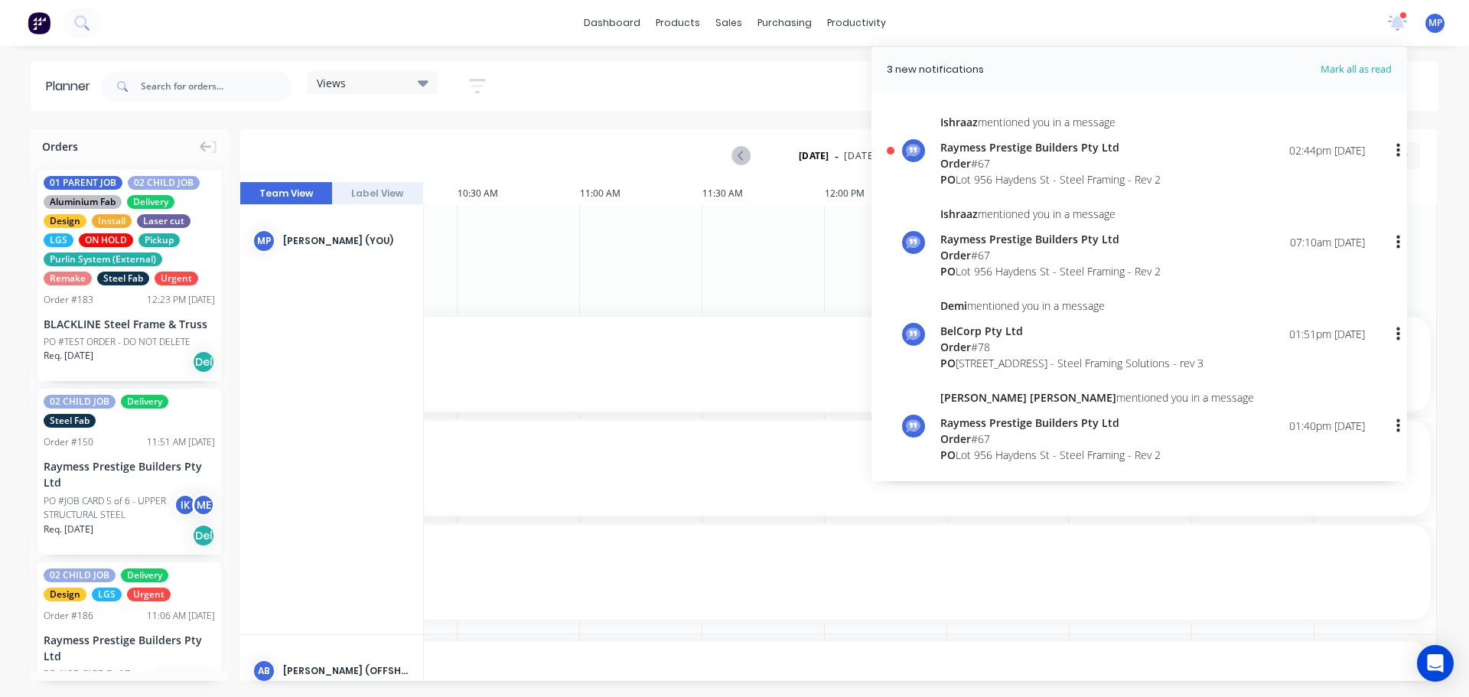
click at [1027, 148] on div "Raymess Prestige Builders Pty Ltd" at bounding box center [1050, 147] width 220 height 16
